Goal: Information Seeking & Learning: Understand process/instructions

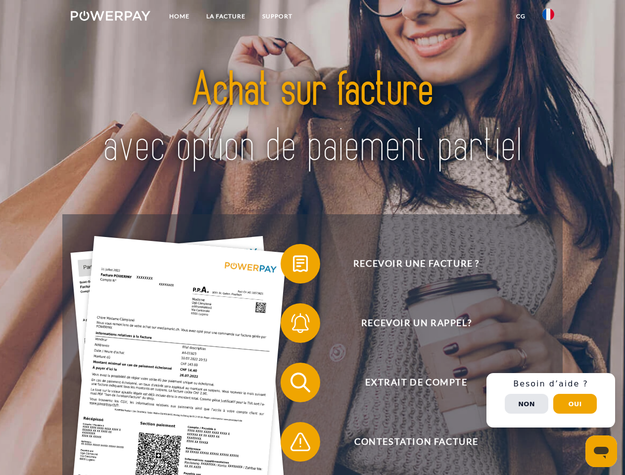
click at [110, 17] on img at bounding box center [111, 16] width 80 height 10
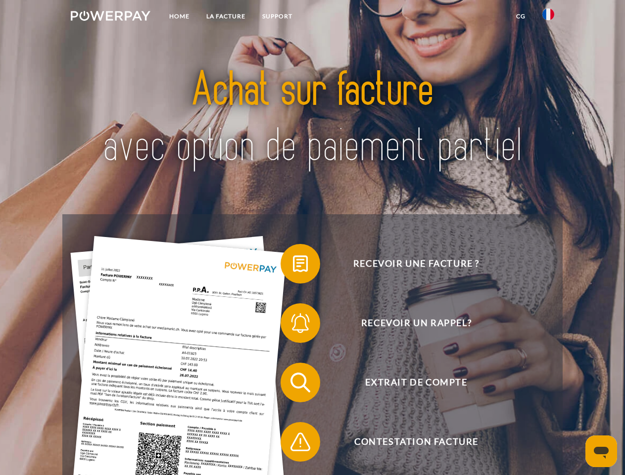
click at [548, 17] on img at bounding box center [548, 14] width 12 height 12
click at [520, 16] on link "CG" at bounding box center [520, 16] width 26 height 18
click at [293, 266] on span at bounding box center [285, 263] width 49 height 49
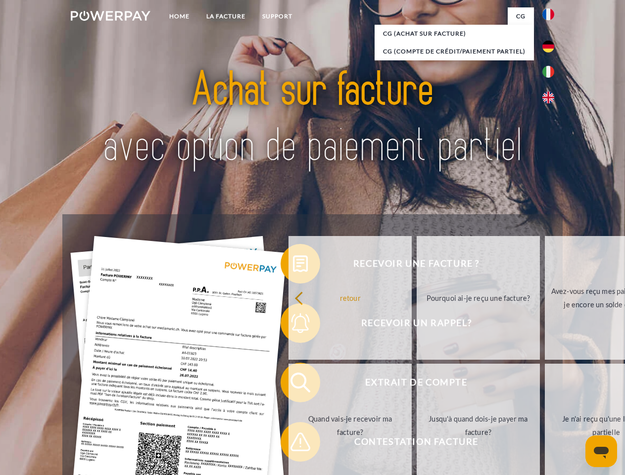
click at [293, 325] on div "retour Pourquoi ai-je reçu une facture? Avez-vous reçu mes paiements, ai-je enc…" at bounding box center [478, 361] width 400 height 255
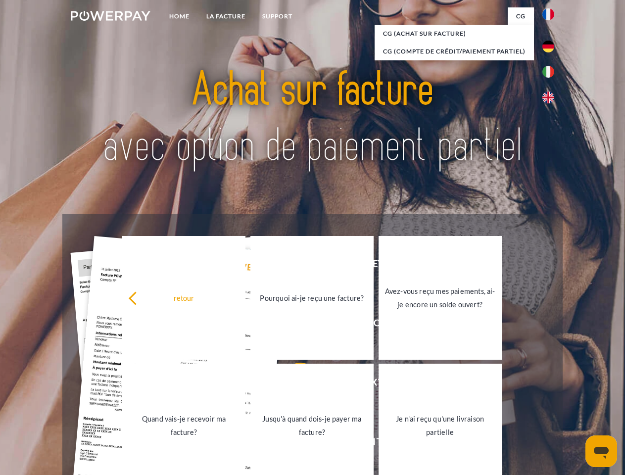
click at [293, 384] on link "Jusqu'à quand dois-je payer ma facture?" at bounding box center [311, 425] width 123 height 124
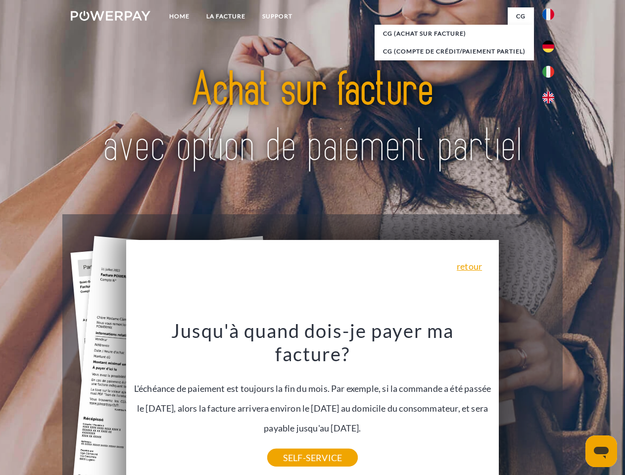
click at [550, 400] on div "Recevoir une facture ? Recevoir un rappel? Extrait de compte retour" at bounding box center [311, 412] width 499 height 396
click at [526, 402] on span "Extrait de compte" at bounding box center [416, 383] width 242 height 40
click at [575, 404] on header "Home LA FACTURE Support" at bounding box center [312, 341] width 625 height 683
